Goal: Task Accomplishment & Management: Manage account settings

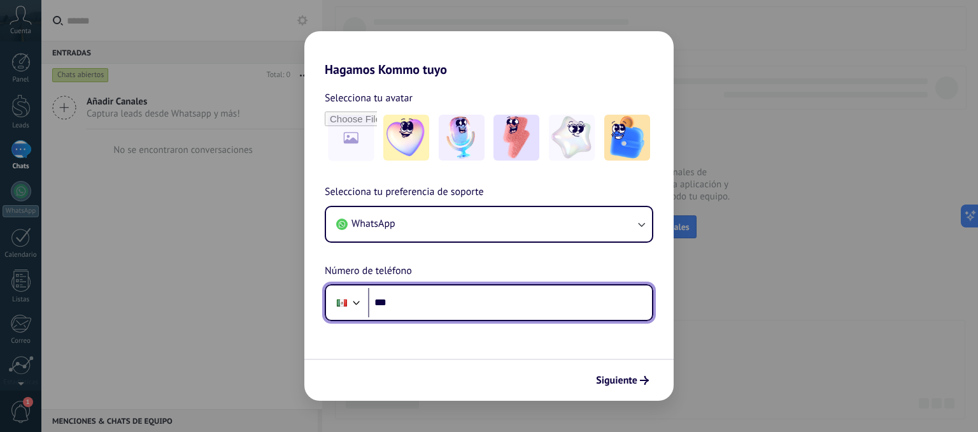
click at [429, 295] on input "***" at bounding box center [510, 302] width 284 height 29
click at [425, 309] on input "***" at bounding box center [510, 302] width 284 height 29
click at [447, 299] on input "***" at bounding box center [510, 302] width 284 height 29
type input "**********"
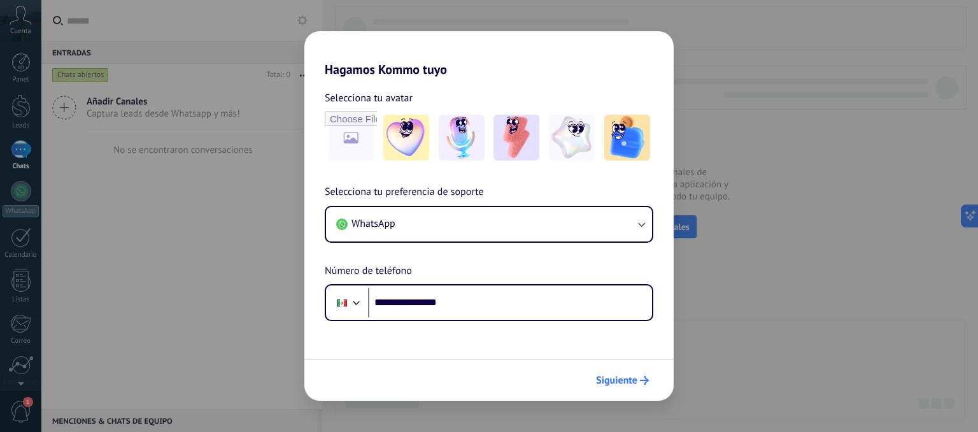
click at [629, 383] on span "Siguiente" at bounding box center [616, 380] width 41 height 9
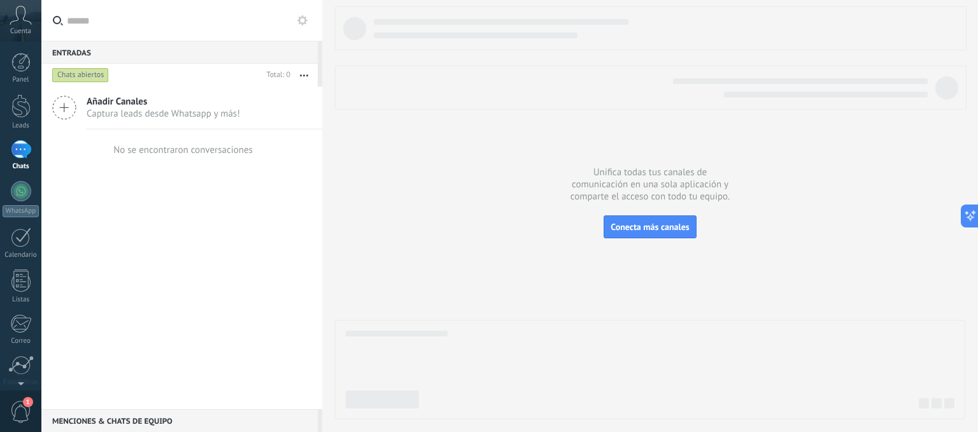
click at [14, 159] on div at bounding box center [21, 149] width 20 height 18
click at [25, 116] on div at bounding box center [20, 106] width 19 height 24
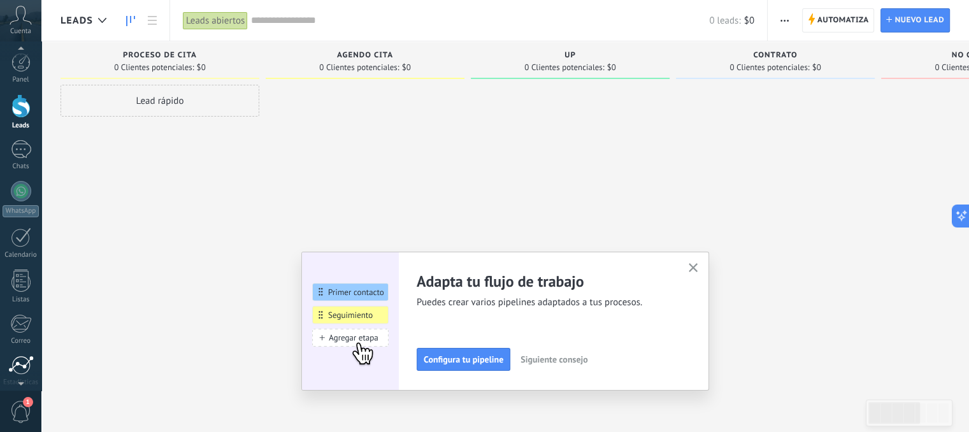
scroll to position [64, 0]
click at [27, 354] on div at bounding box center [21, 344] width 22 height 22
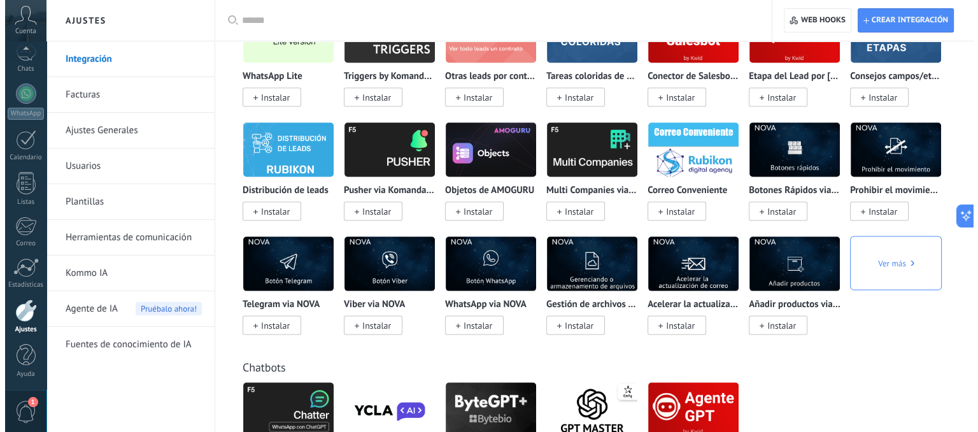
scroll to position [2502, 0]
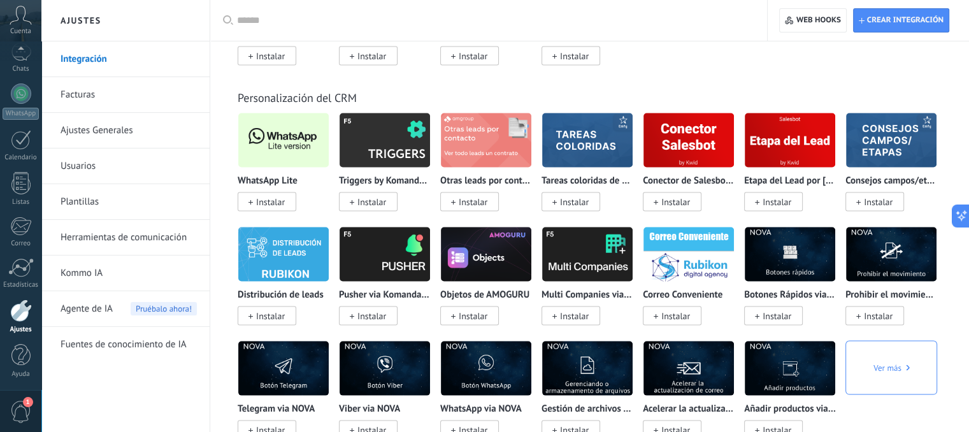
click at [276, 208] on span "Instalar" at bounding box center [270, 201] width 29 height 11
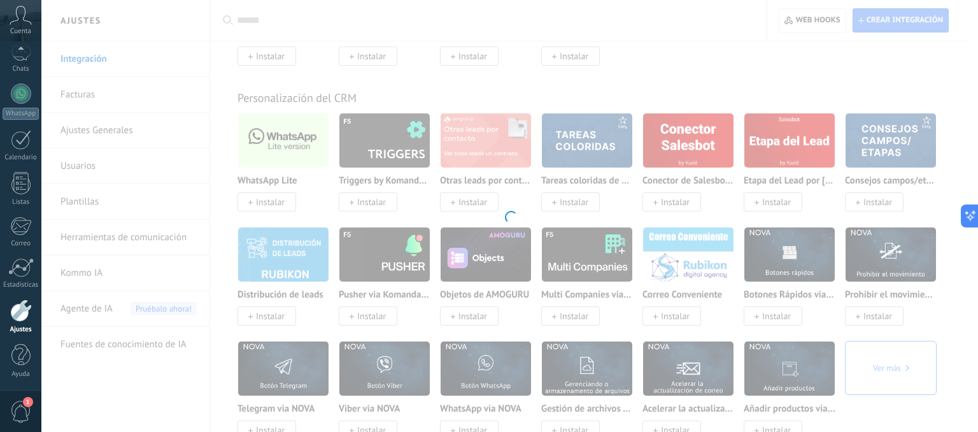
click at [269, 150] on div at bounding box center [509, 216] width 937 height 432
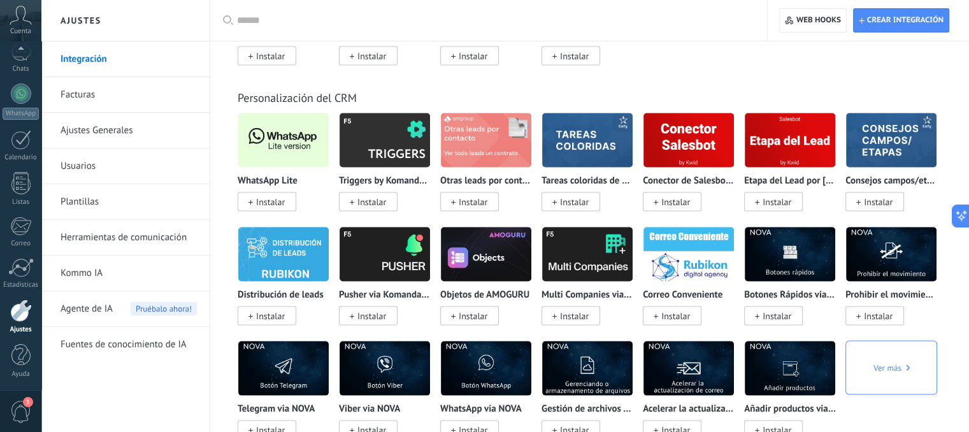
click at [278, 149] on img at bounding box center [283, 141] width 90 height 62
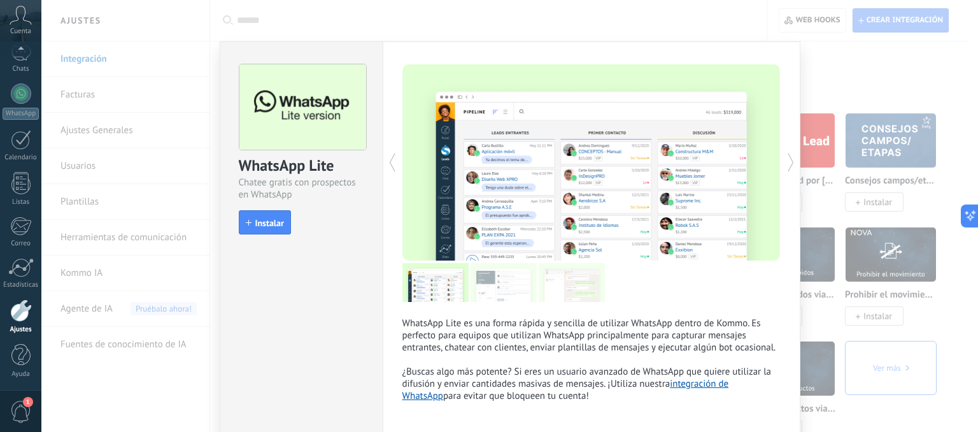
drag, startPoint x: 269, startPoint y: 222, endPoint x: 419, endPoint y: 286, distance: 162.7
click at [269, 222] on span "Instalar" at bounding box center [269, 222] width 29 height 9
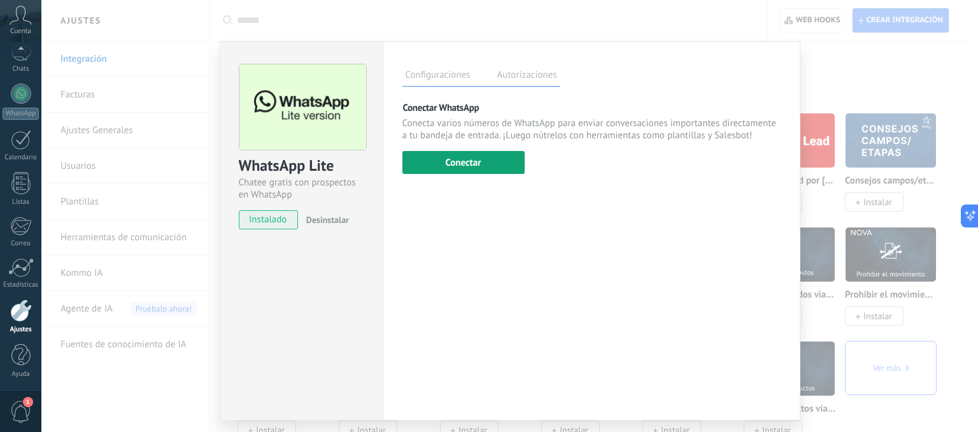
click at [458, 170] on button "Conectar" at bounding box center [464, 162] width 122 height 23
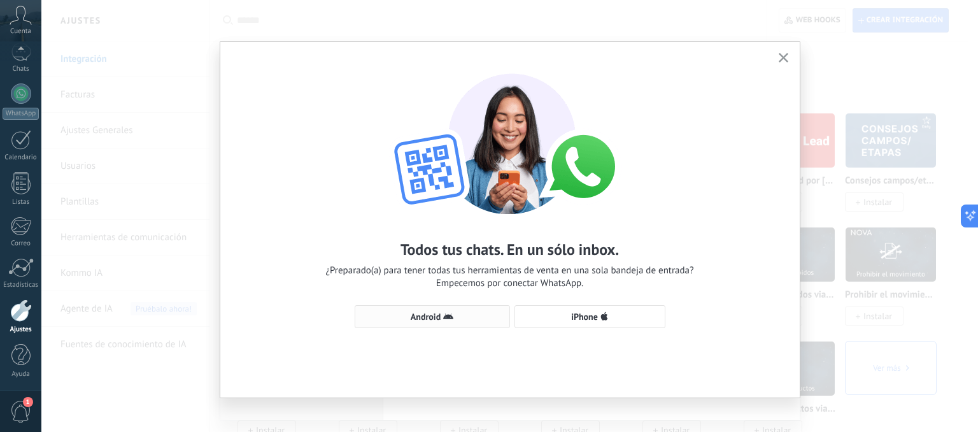
click at [434, 314] on span "Android" at bounding box center [426, 316] width 30 height 9
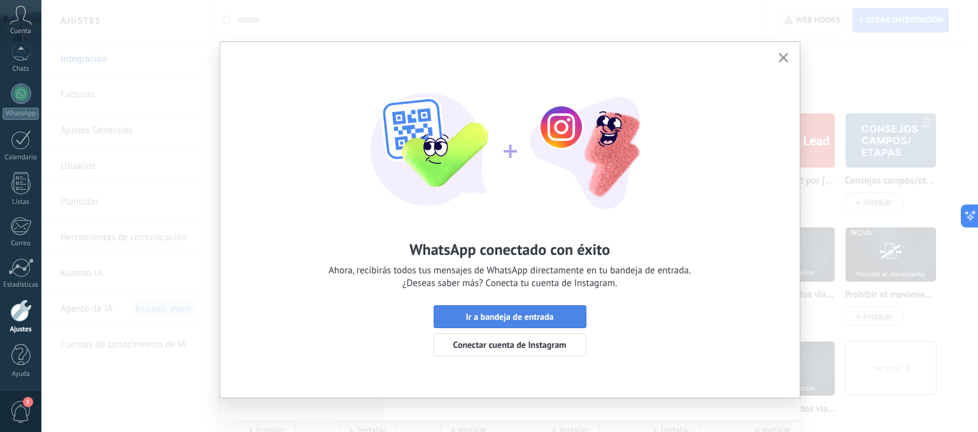
click at [532, 317] on span "Ir a bandeja de entrada" at bounding box center [510, 316] width 88 height 9
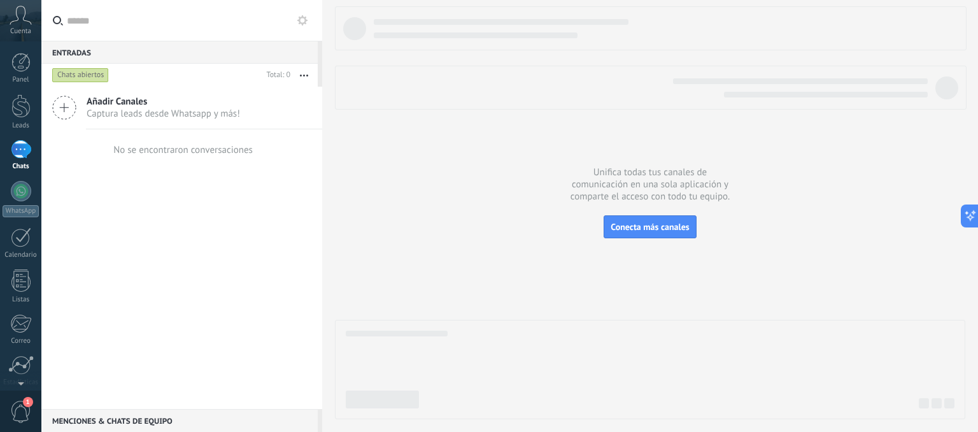
click at [24, 18] on icon at bounding box center [21, 15] width 22 height 19
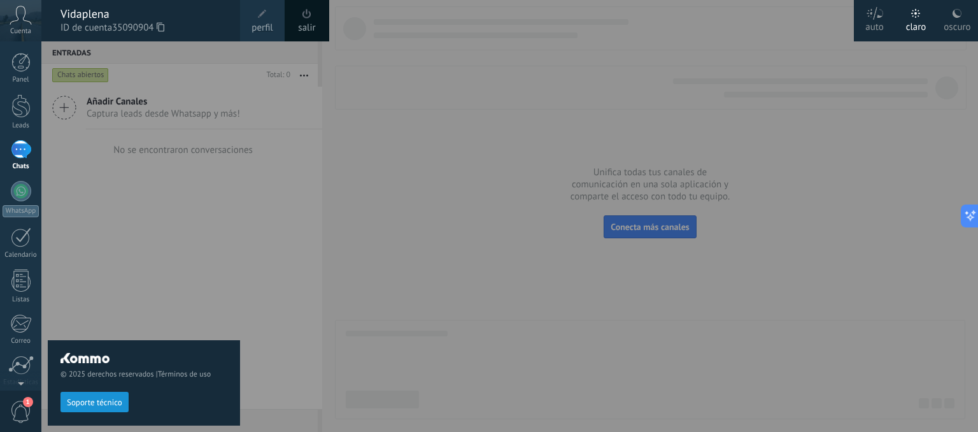
click at [139, 18] on div "Vidaplena" at bounding box center [144, 14] width 167 height 14
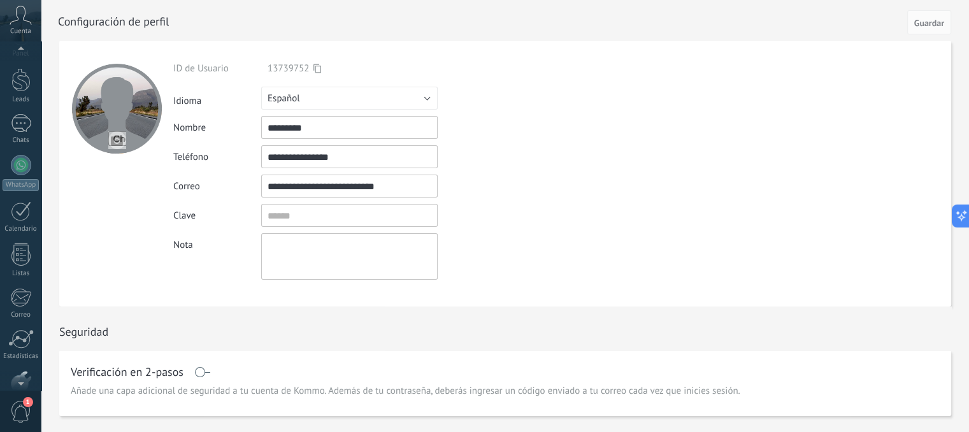
click at [22, 20] on icon at bounding box center [21, 15] width 22 height 19
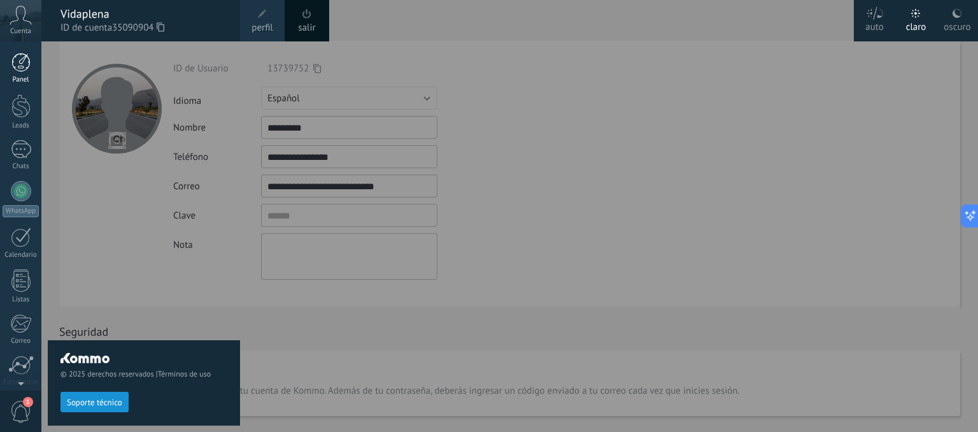
click at [18, 69] on div at bounding box center [20, 62] width 19 height 19
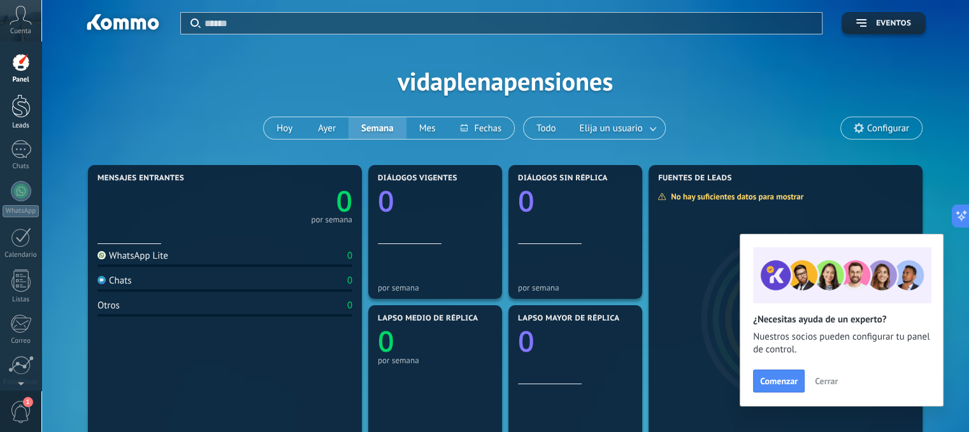
click at [27, 113] on div at bounding box center [20, 106] width 19 height 24
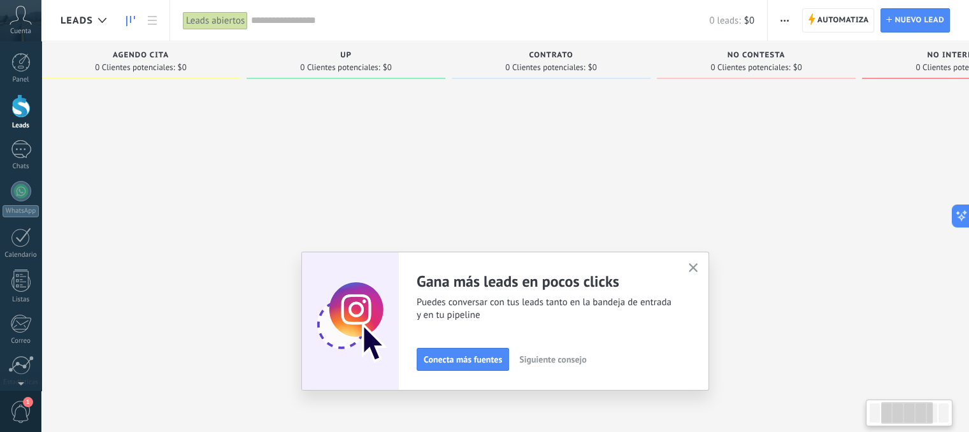
scroll to position [0, 238]
drag, startPoint x: 860, startPoint y: 167, endPoint x: 624, endPoint y: 159, distance: 235.8
click at [624, 159] on div at bounding box center [537, 218] width 199 height 266
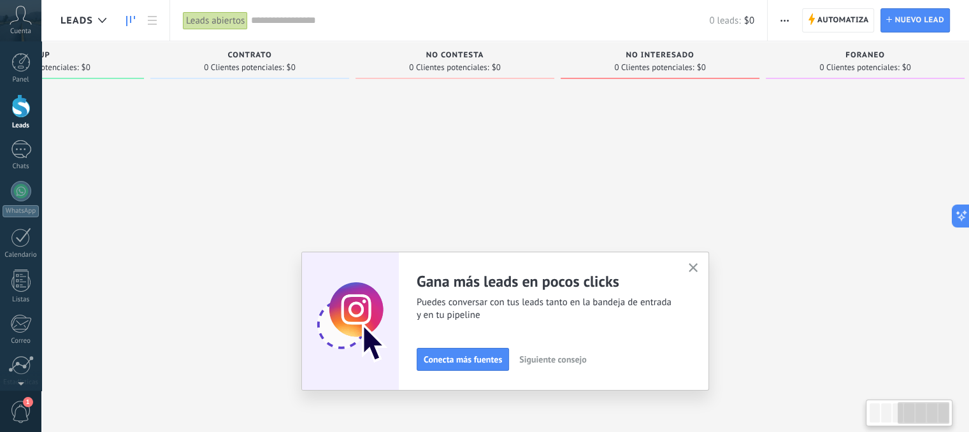
drag, startPoint x: 805, startPoint y: 145, endPoint x: 520, endPoint y: 127, distance: 285.3
click at [520, 127] on div at bounding box center [454, 218] width 199 height 266
drag, startPoint x: 780, startPoint y: 164, endPoint x: 476, endPoint y: 110, distance: 308.6
click at [418, 111] on div "Leads Entrantes Solicitudes: 0 0 0 0 0 0 0 0 0 Proceso de cita 0 Clientes poten…" at bounding box center [244, 195] width 1448 height 309
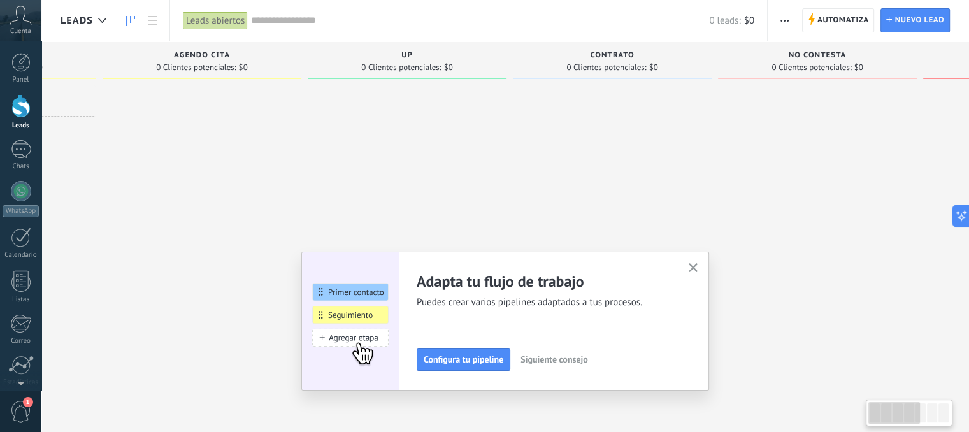
scroll to position [0, 0]
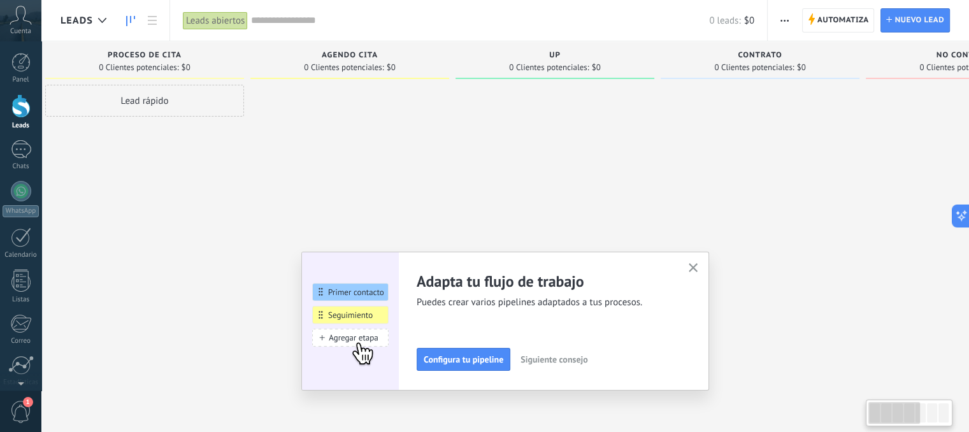
drag, startPoint x: 372, startPoint y: 163, endPoint x: 884, endPoint y: 191, distance: 512.8
click at [887, 190] on div at bounding box center [965, 218] width 199 height 266
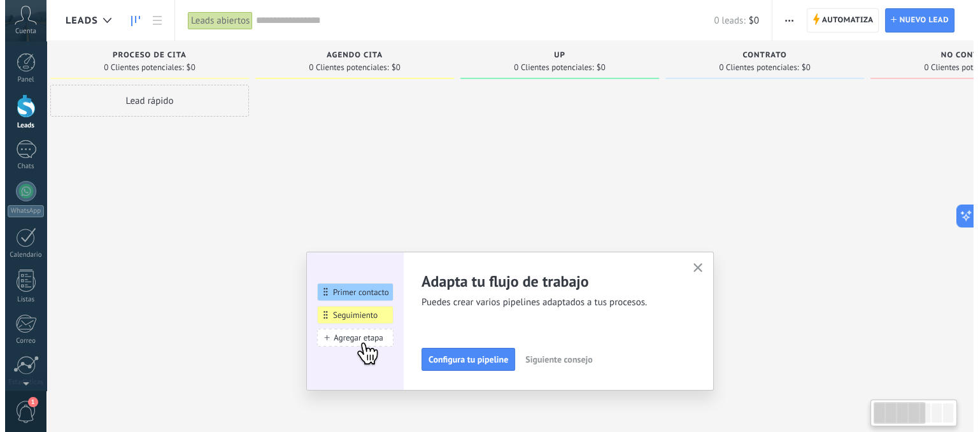
scroll to position [0, 17]
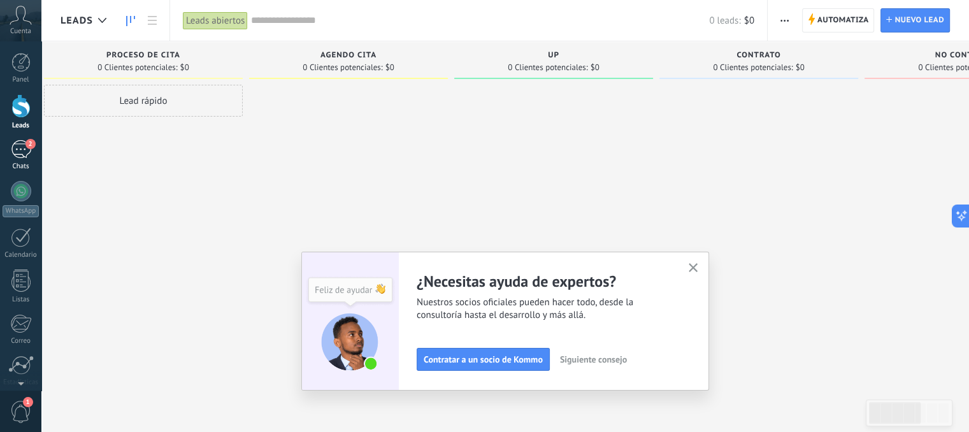
click at [15, 153] on div "2" at bounding box center [21, 149] width 20 height 18
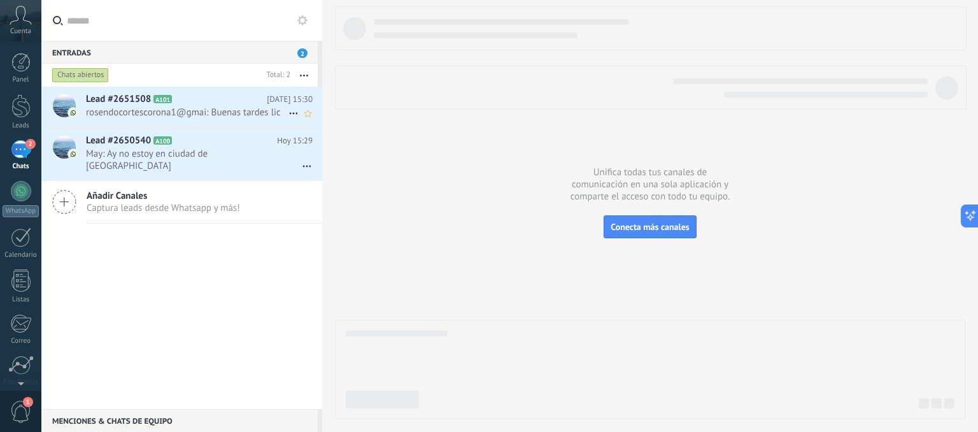
click at [144, 113] on span "rosendocortescorona1@gmai: Buenas tardes lic" at bounding box center [187, 112] width 203 height 12
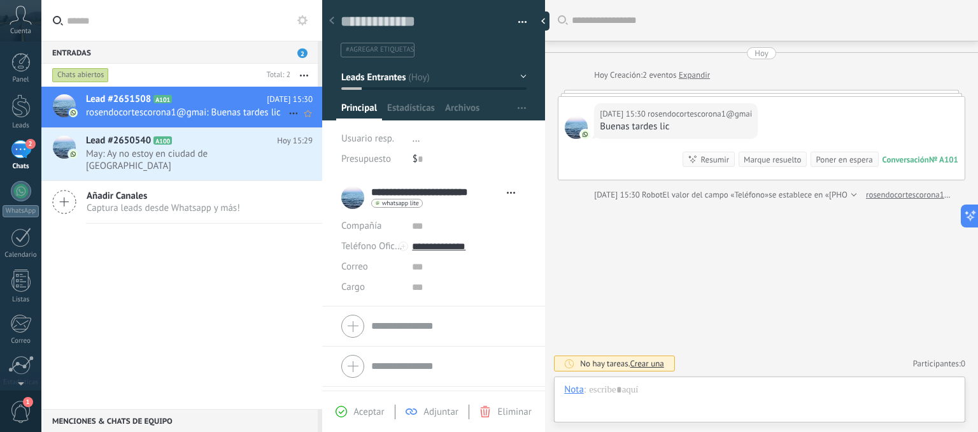
scroll to position [18, 0]
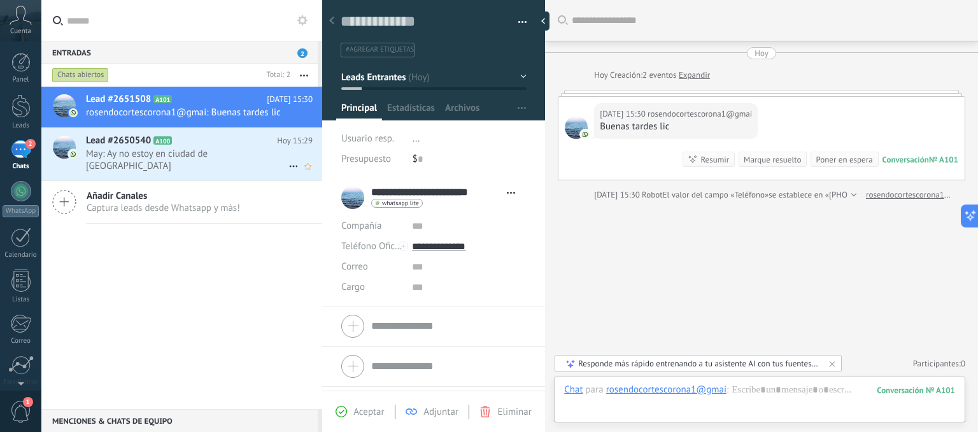
click at [79, 145] on div at bounding box center [63, 154] width 45 height 52
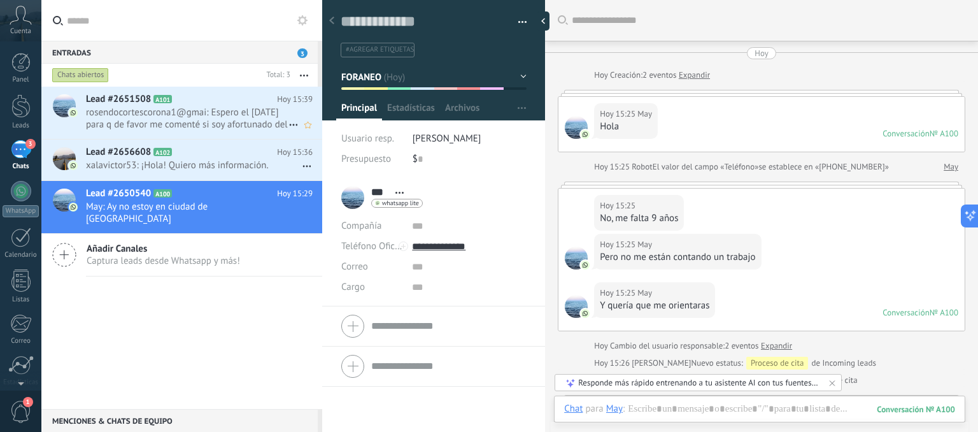
click at [209, 103] on h2 "Lead #2651508 A101" at bounding box center [181, 99] width 191 height 13
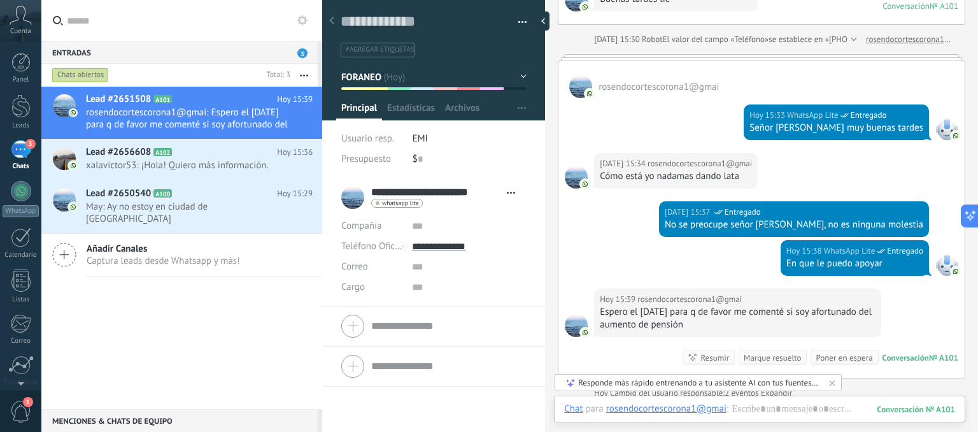
scroll to position [255, 0]
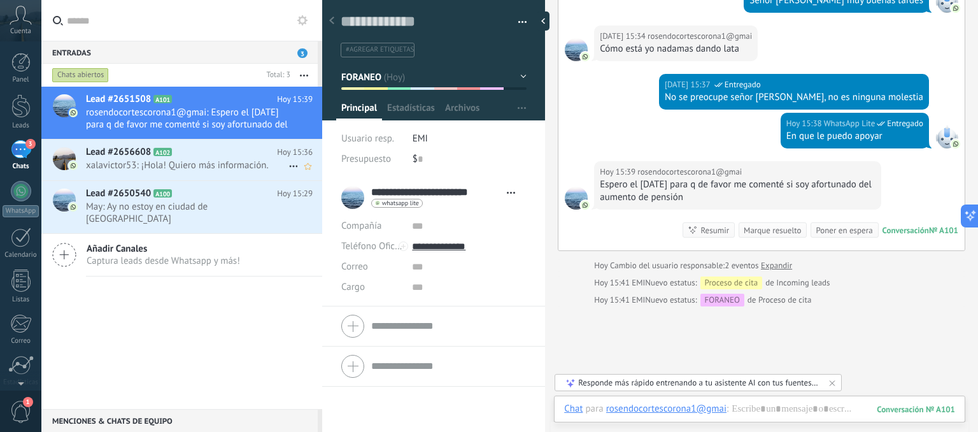
click at [168, 171] on div "Lead #2656608 A102 [DATE] 15:36 xalavictor53: ¡Hola! Quiero más información." at bounding box center [204, 159] width 236 height 40
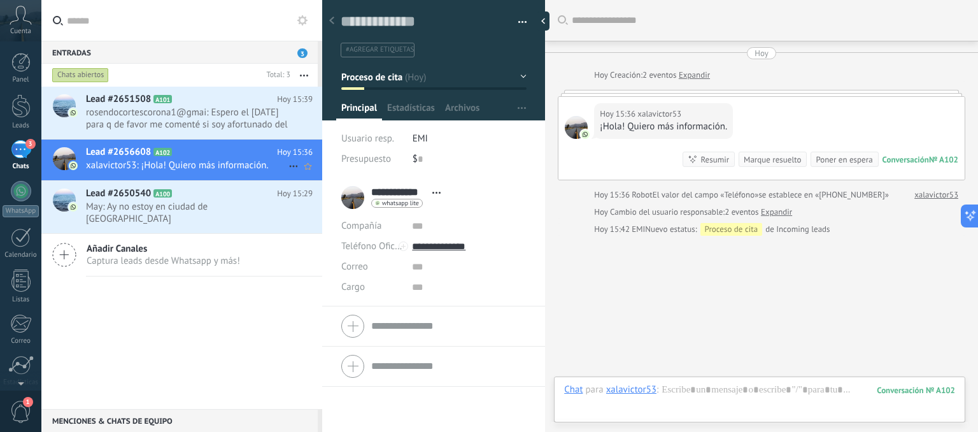
scroll to position [25, 0]
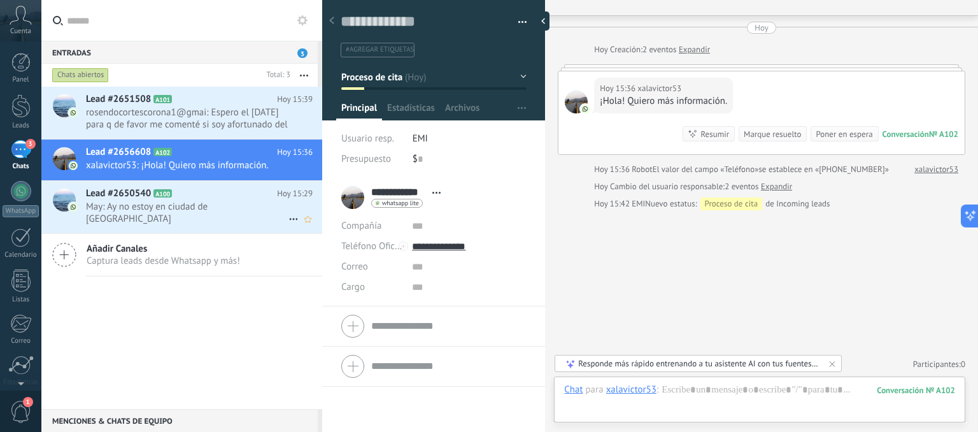
click at [176, 203] on span "May: Ay no estoy en ciudad de [GEOGRAPHIC_DATA]" at bounding box center [187, 213] width 203 height 24
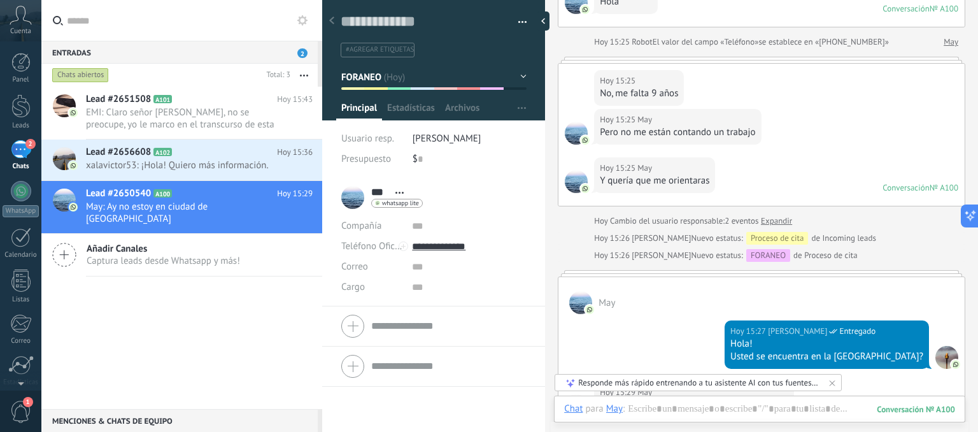
scroll to position [72, 0]
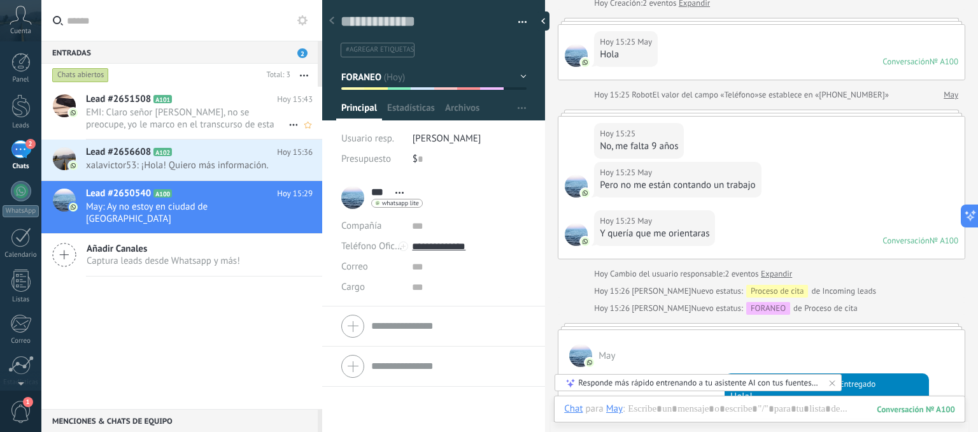
click at [190, 124] on span "EMI: Claro señor [PERSON_NAME], no se preocupe, yo le marco en el transcurso de…" at bounding box center [187, 118] width 203 height 24
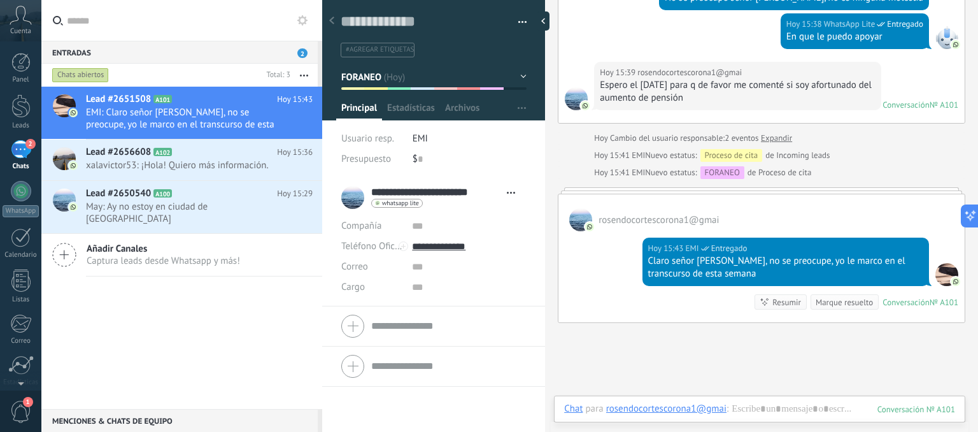
scroll to position [446, 0]
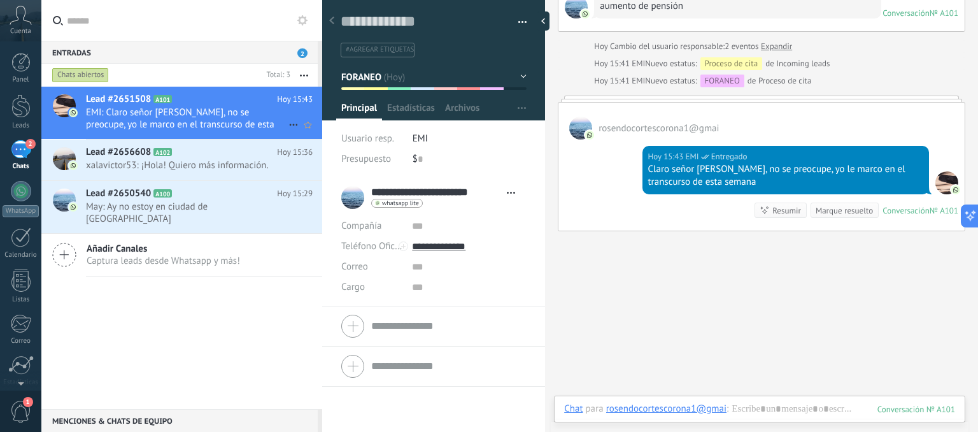
click at [222, 113] on span "EMI: Claro señor [PERSON_NAME], no se preocupe, yo le marco en el transcurso de…" at bounding box center [187, 118] width 203 height 24
click at [122, 176] on div "Lead #2656608 A102 [DATE] 15:36 xalavictor53: ¡Hola! Quiero más información." at bounding box center [204, 159] width 236 height 40
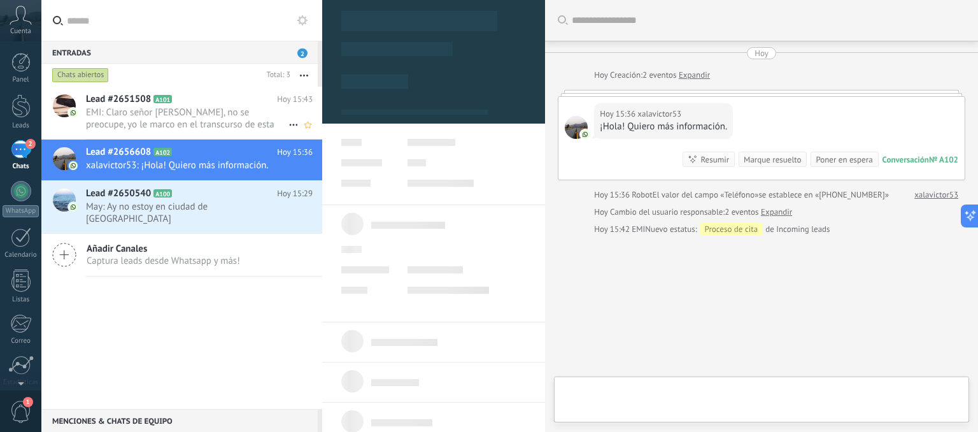
scroll to position [18, 0]
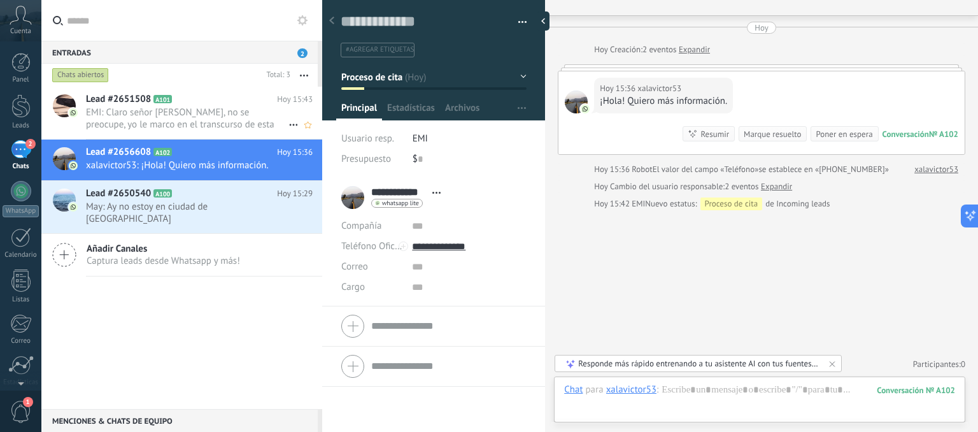
click at [132, 113] on span "EMI: Claro señor [PERSON_NAME], no se preocupe, yo le marco en el transcurso de…" at bounding box center [187, 118] width 203 height 24
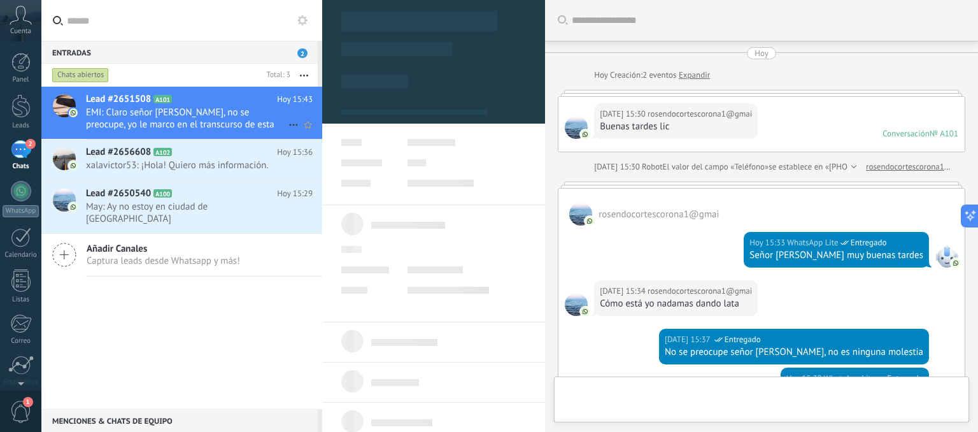
type textarea "**********"
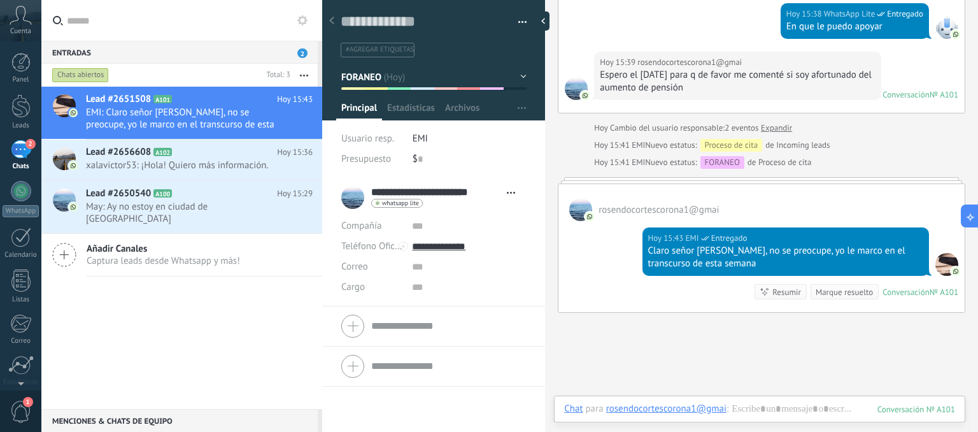
scroll to position [362, 0]
